Goal: Information Seeking & Learning: Compare options

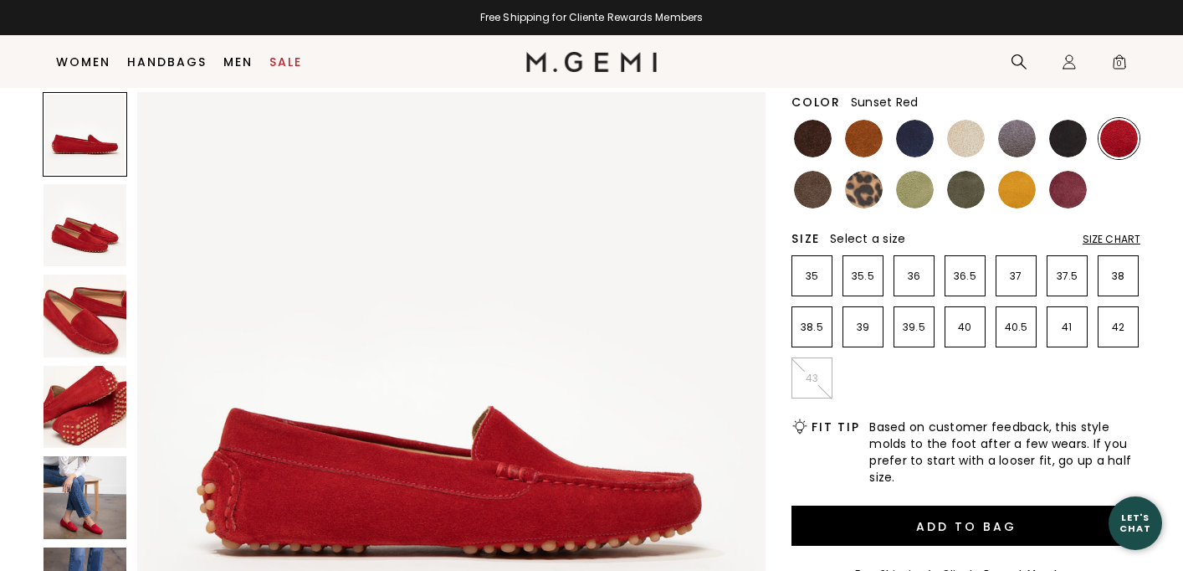
scroll to position [160, 0]
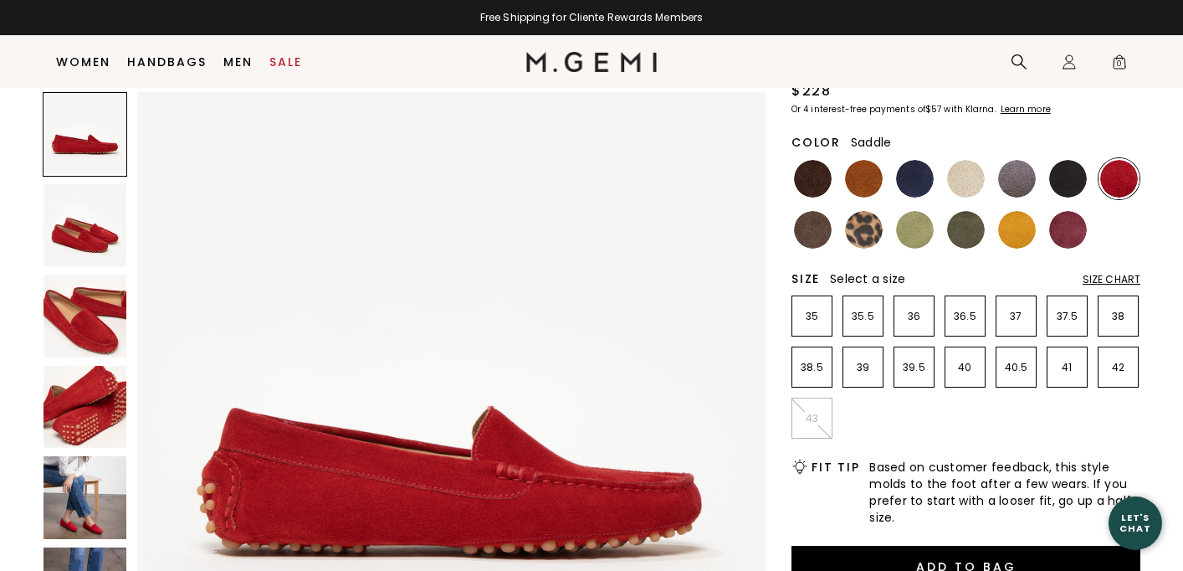
click at [867, 178] on img at bounding box center [864, 179] width 38 height 38
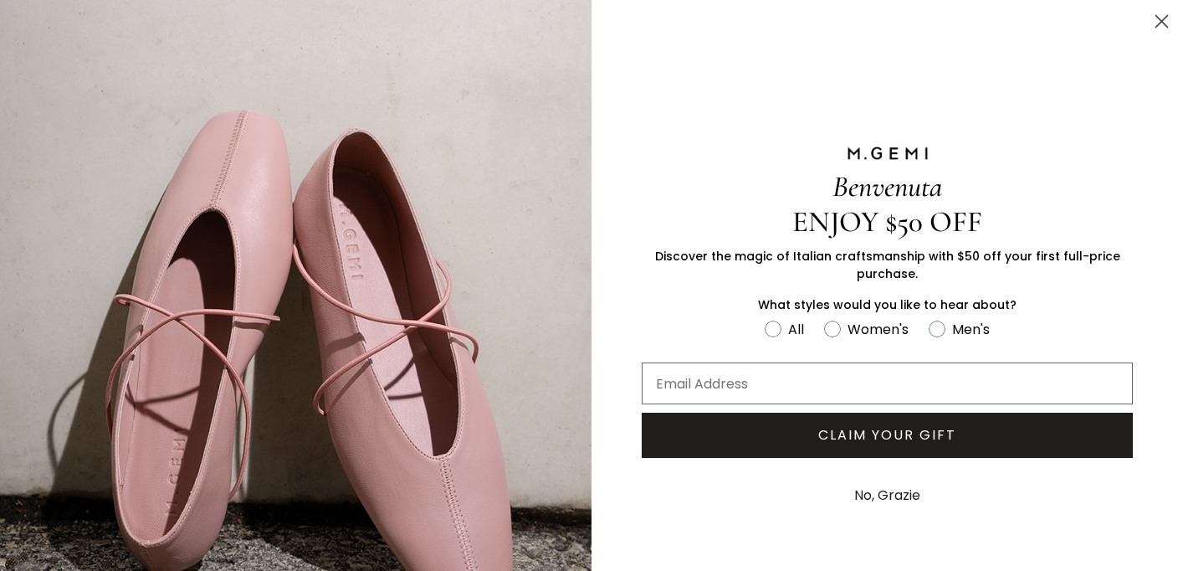
click at [1163, 24] on circle "Close dialog" at bounding box center [1162, 22] width 28 height 28
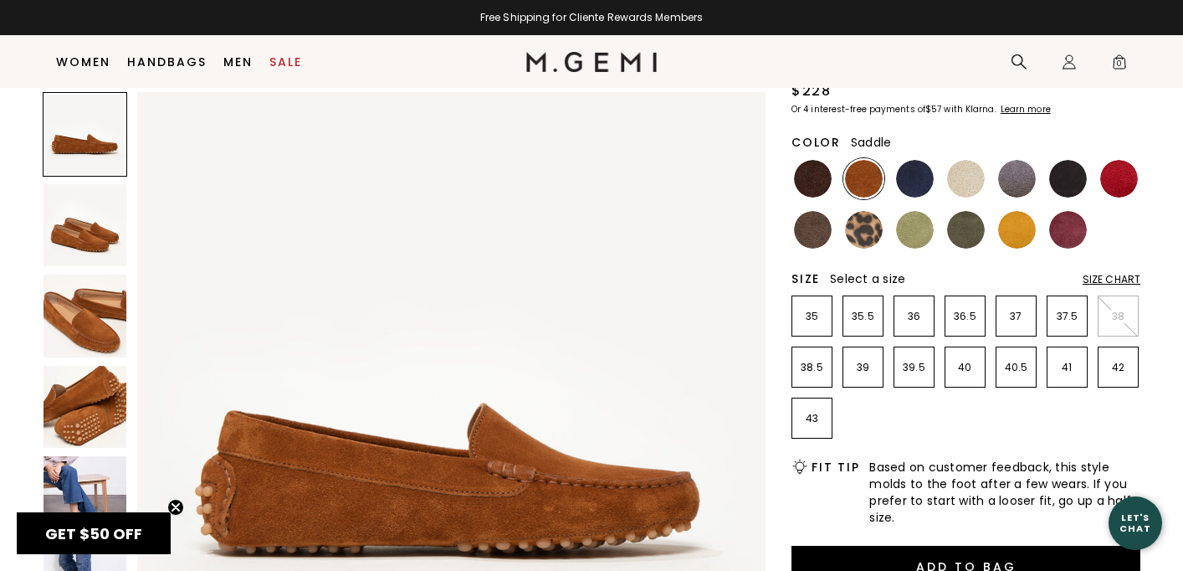
click at [82, 230] on img at bounding box center [85, 225] width 83 height 83
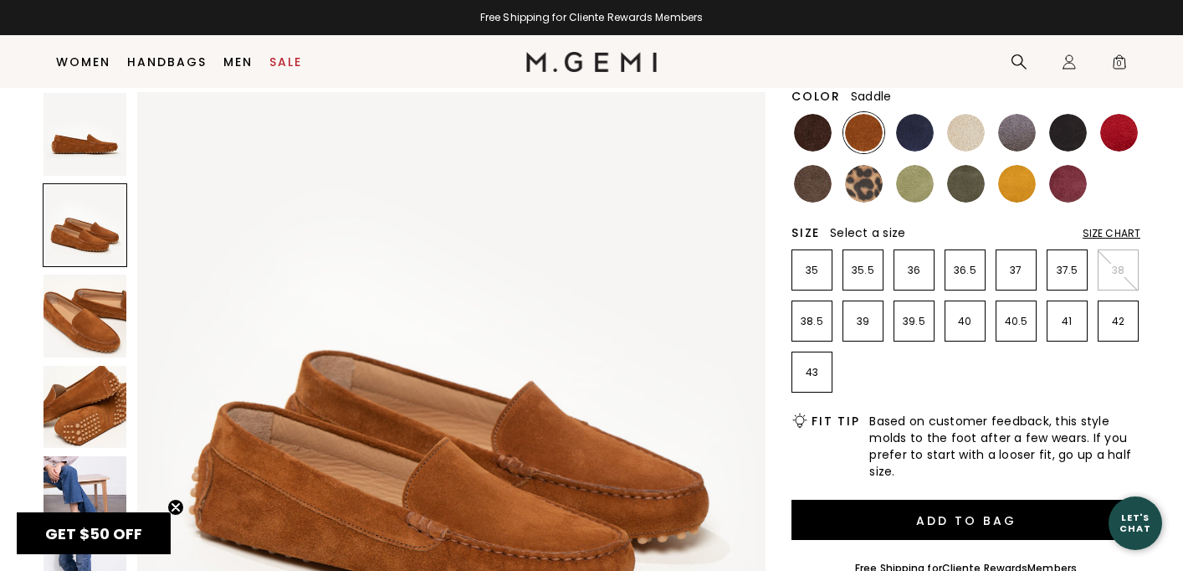
scroll to position [208, 0]
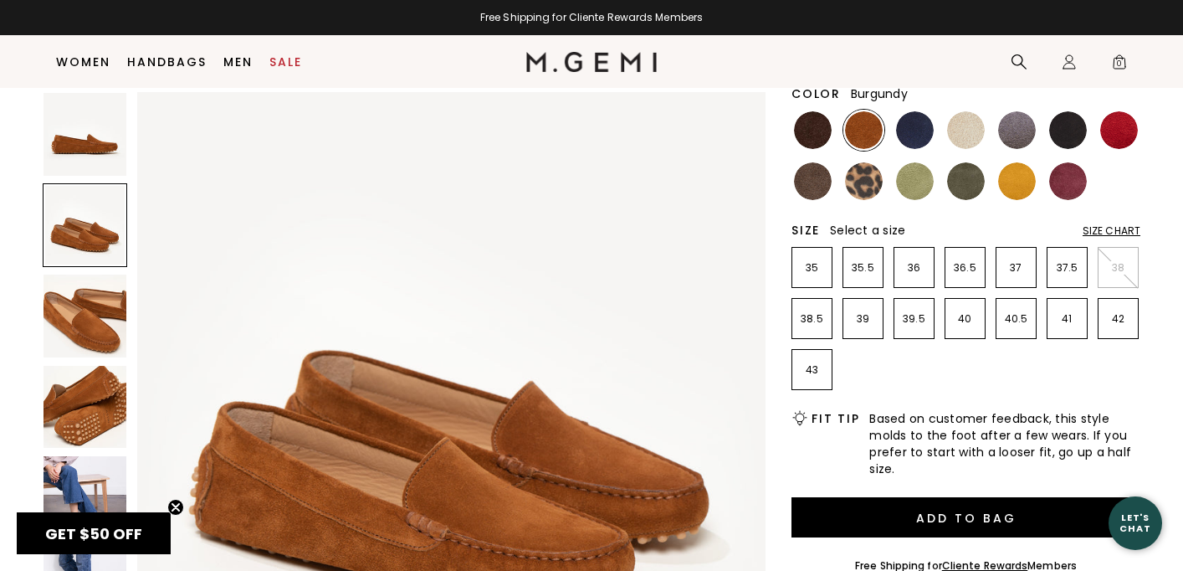
click at [1070, 187] on img at bounding box center [1068, 181] width 38 height 38
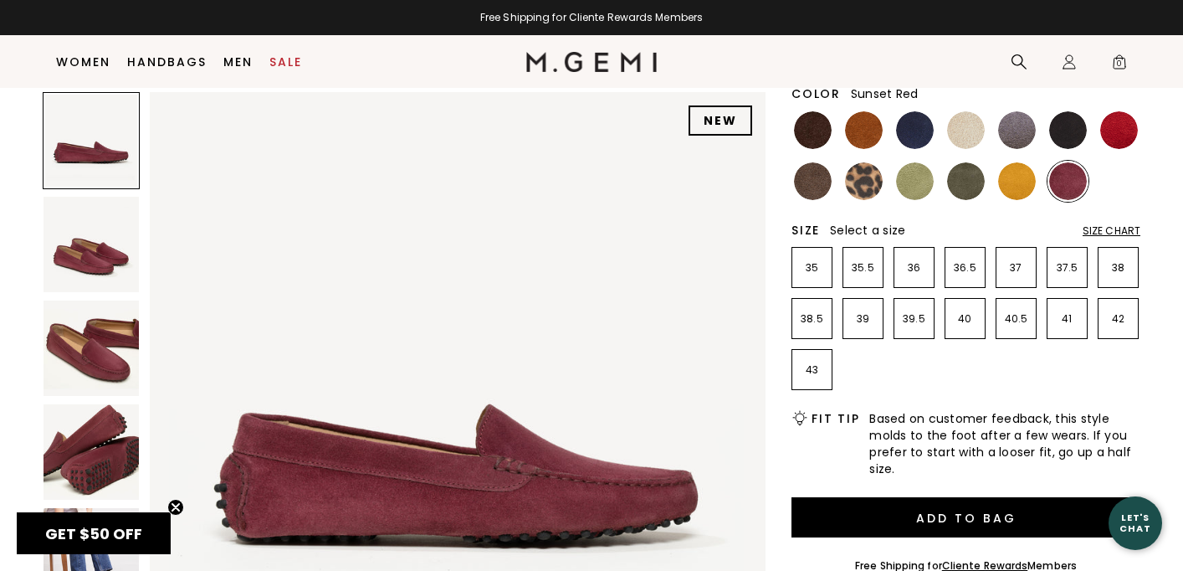
click at [1119, 128] on img at bounding box center [1119, 130] width 38 height 38
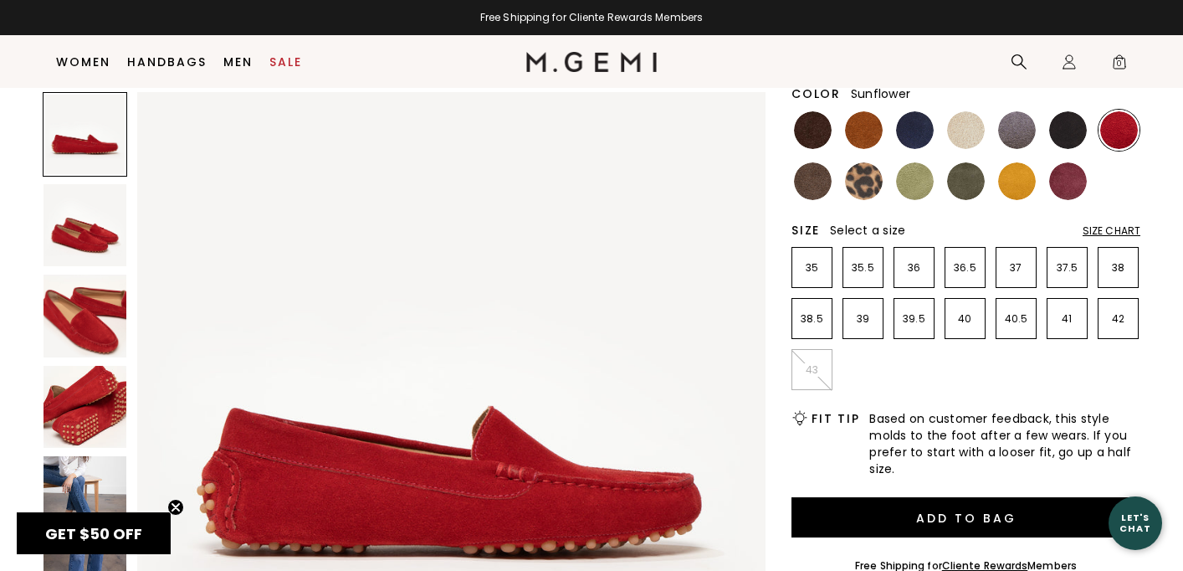
click at [1021, 192] on img at bounding box center [1017, 181] width 38 height 38
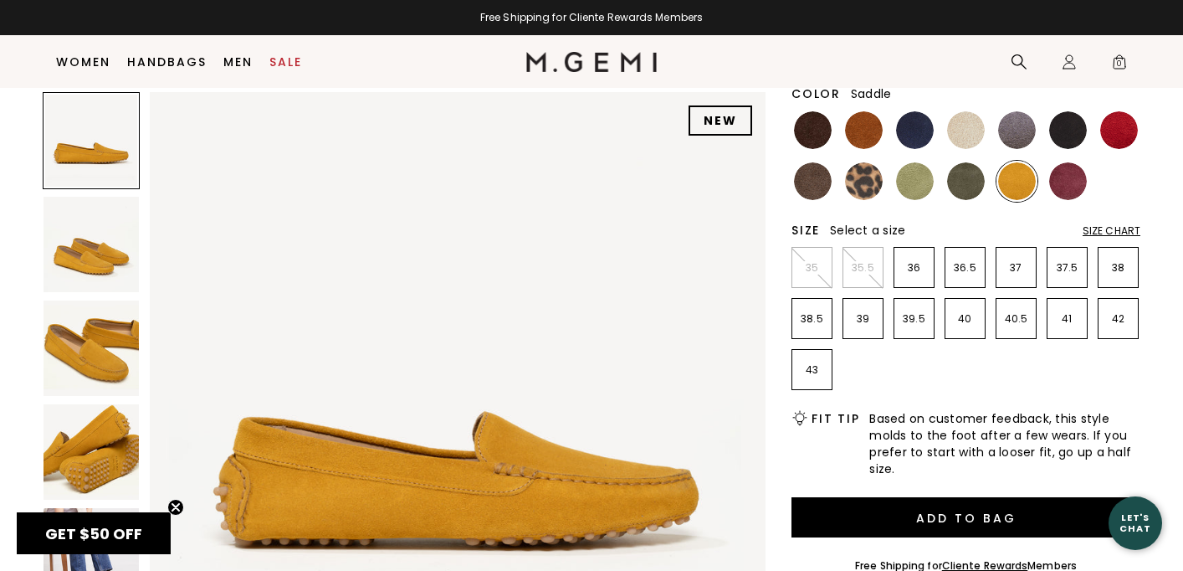
click at [868, 129] on img at bounding box center [864, 130] width 38 height 38
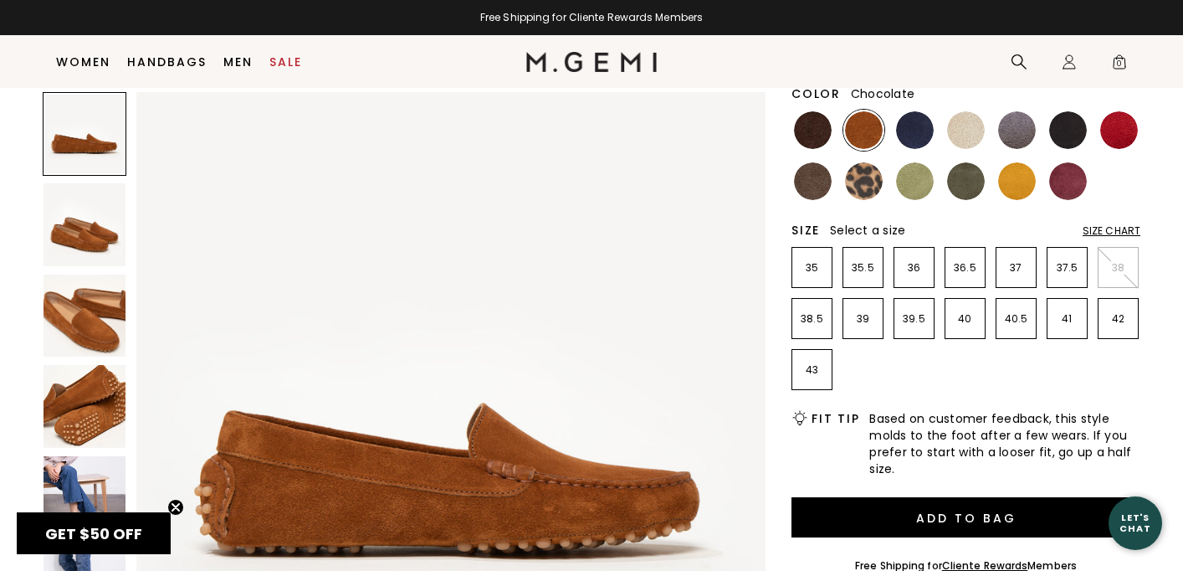
click at [817, 135] on img at bounding box center [813, 130] width 38 height 38
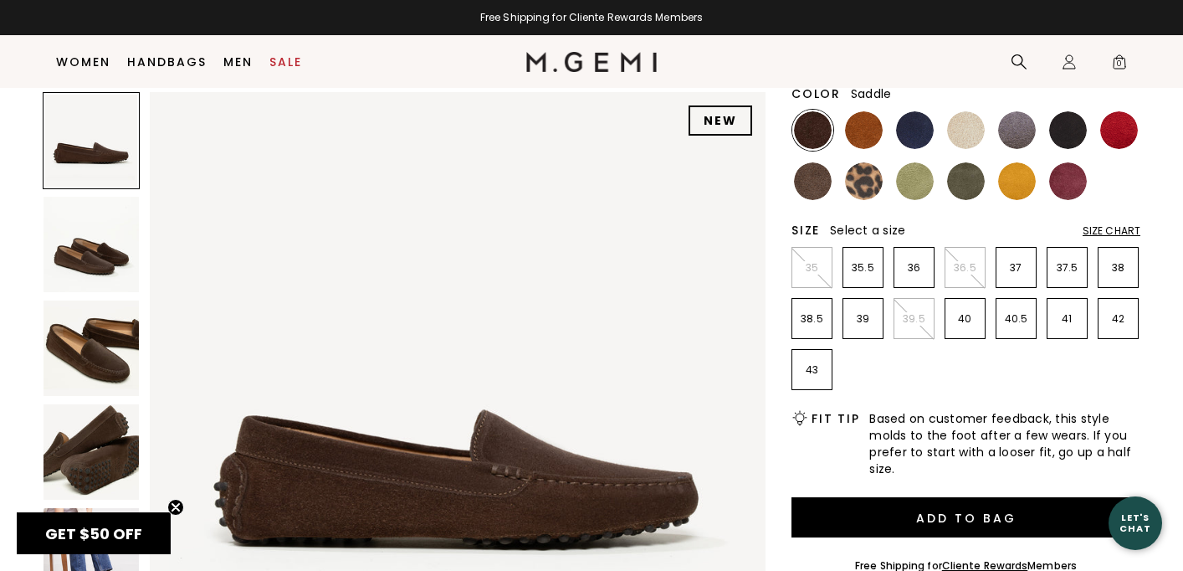
click at [863, 141] on img at bounding box center [864, 130] width 38 height 38
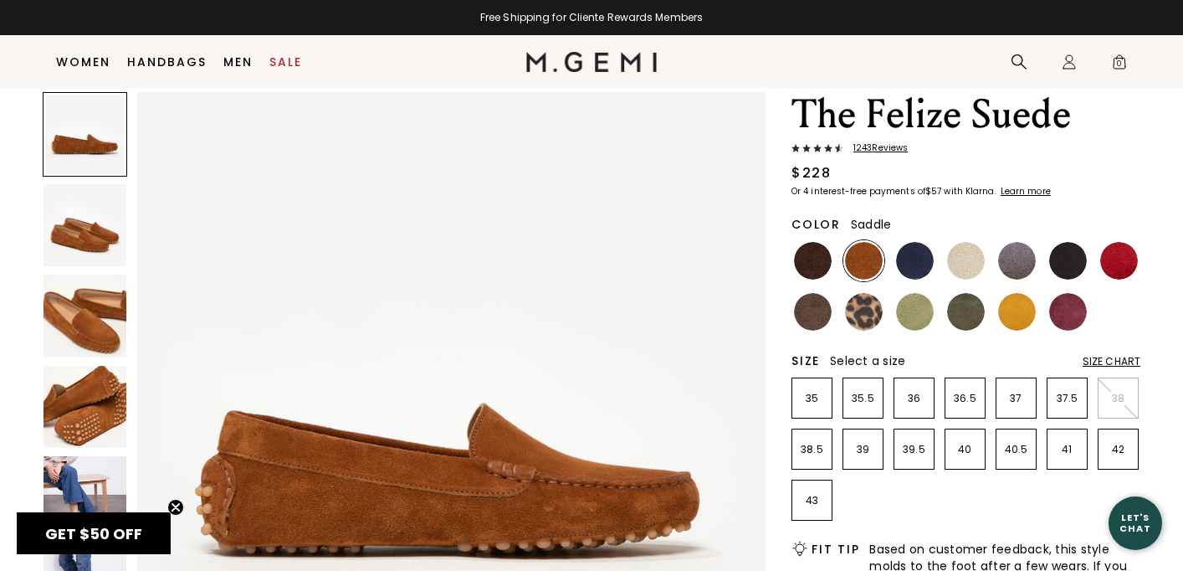
scroll to position [66, 0]
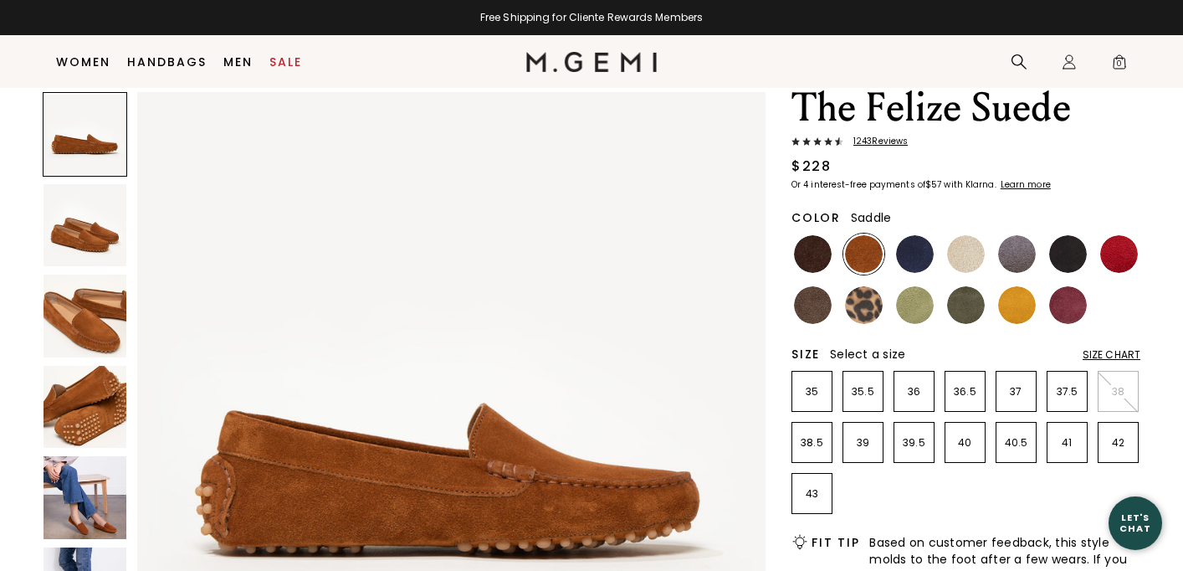
scroll to position [82, 0]
